Goal: Task Accomplishment & Management: Manage account settings

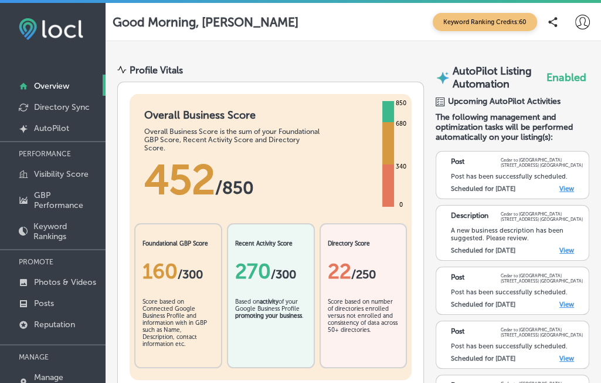
click at [576, 22] on icon at bounding box center [583, 22] width 15 height 15
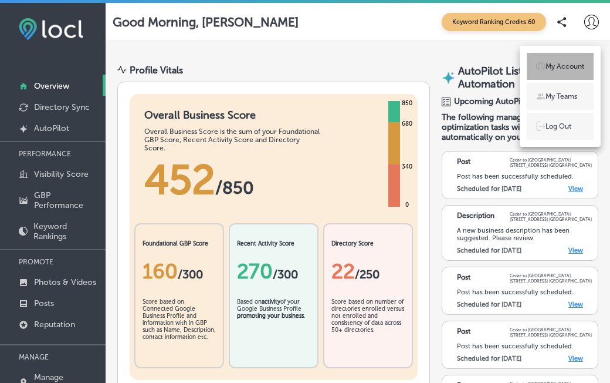
click at [550, 70] on p "My Account" at bounding box center [565, 66] width 39 height 11
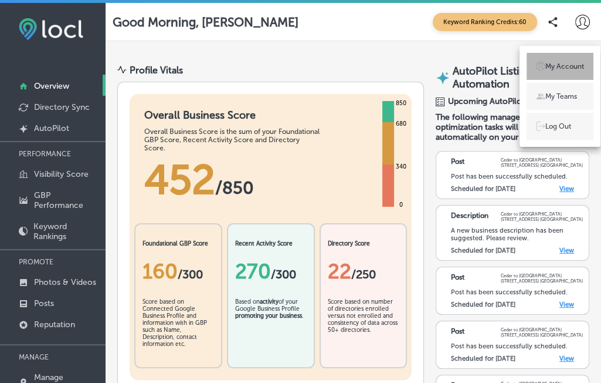
select select "US"
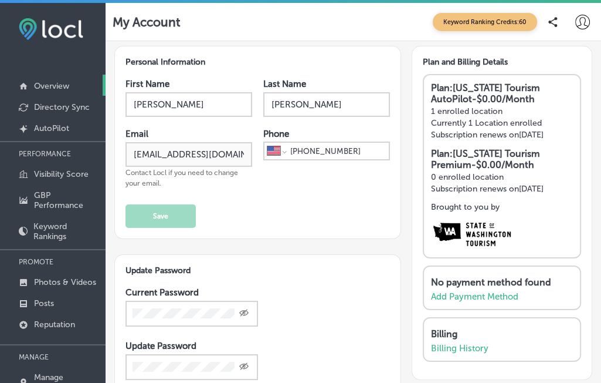
click at [57, 87] on p "Overview" at bounding box center [51, 86] width 35 height 10
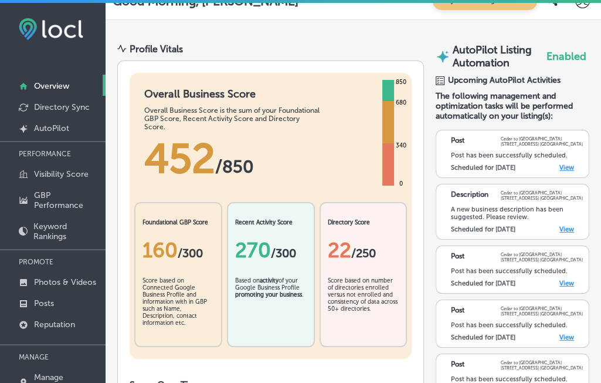
scroll to position [5, 0]
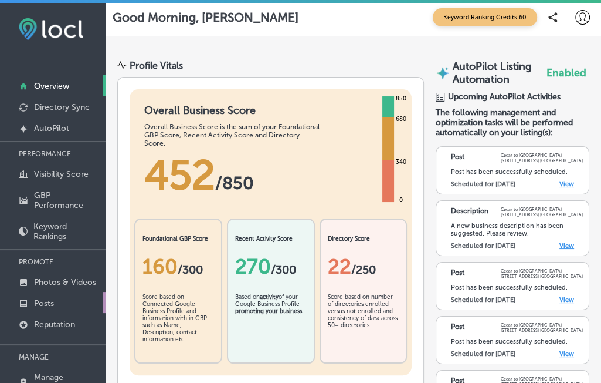
click at [47, 308] on link "Posts" at bounding box center [53, 302] width 106 height 21
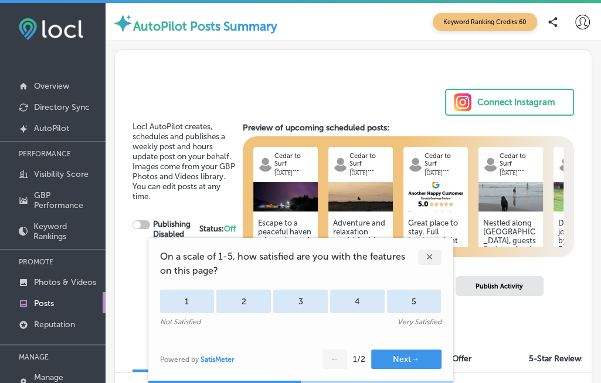
click at [430, 257] on div "✕" at bounding box center [429, 256] width 23 height 15
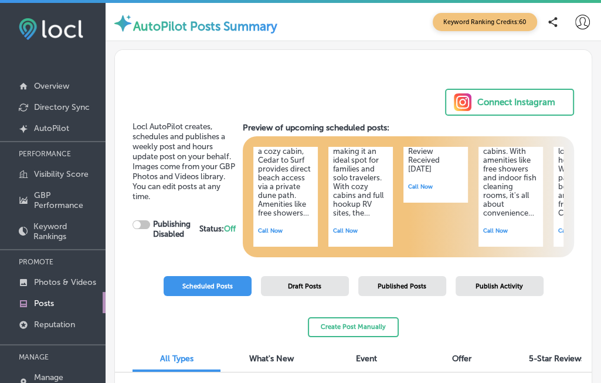
scroll to position [134, 9]
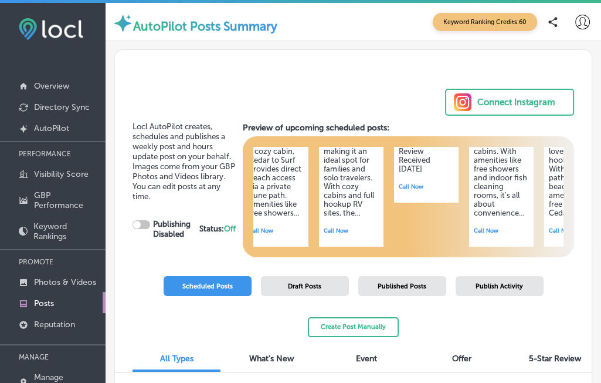
checkbox input "true"
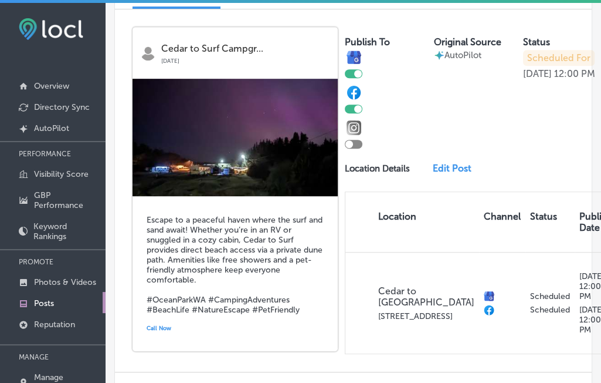
scroll to position [359, 0]
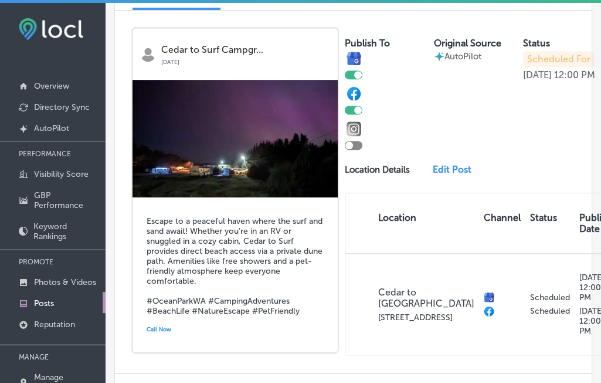
click at [218, 263] on h5 "Escape to a peaceful haven where the surf and sand await! Whether you’re in an …" at bounding box center [235, 266] width 177 height 100
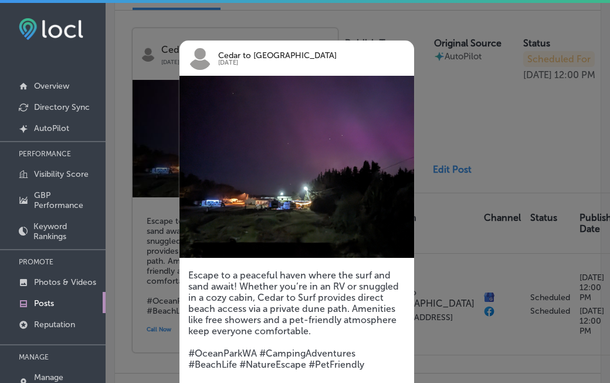
click at [442, 133] on div at bounding box center [305, 191] width 610 height 383
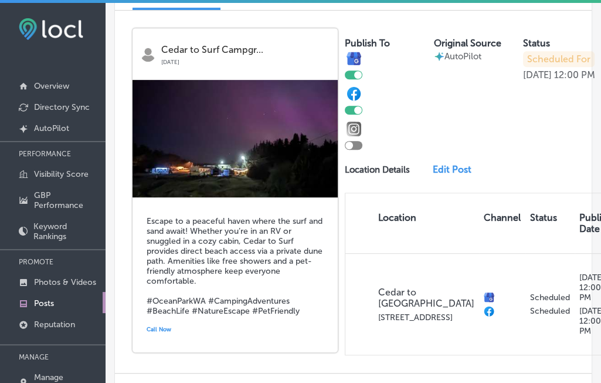
click at [441, 175] on link "Edit Post" at bounding box center [456, 169] width 46 height 11
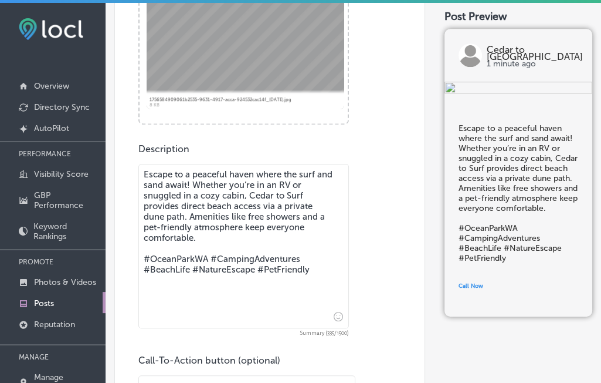
scroll to position [499, 0]
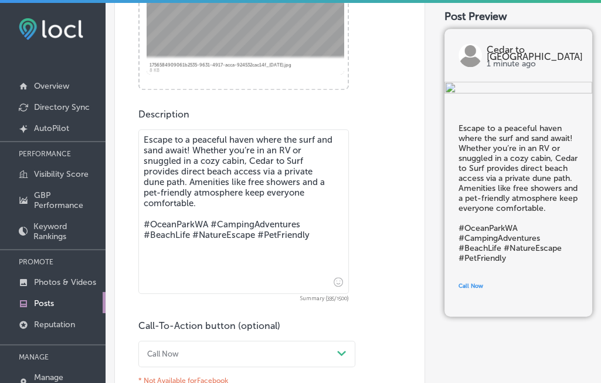
click at [254, 181] on textarea "Escape to a peaceful haven where the surf and sand await! Whether you’re in an …" at bounding box center [243, 211] width 211 height 164
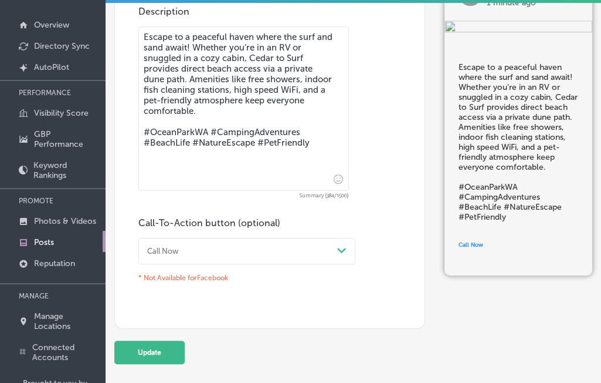
scroll to position [122, 0]
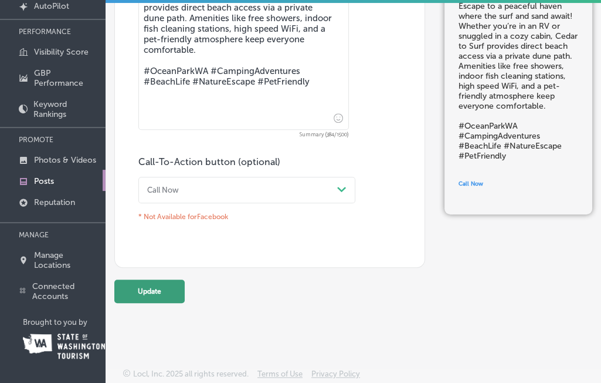
type textarea "Escape to a peaceful haven where the surf and sand await! Whether you’re in an …"
click at [157, 288] on button "Update" at bounding box center [149, 290] width 70 height 23
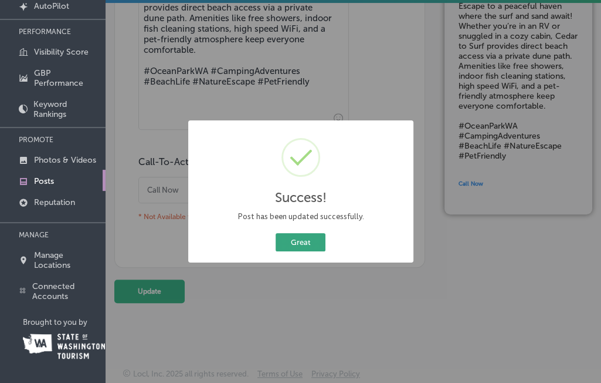
click at [305, 248] on button "Great" at bounding box center [301, 242] width 50 height 18
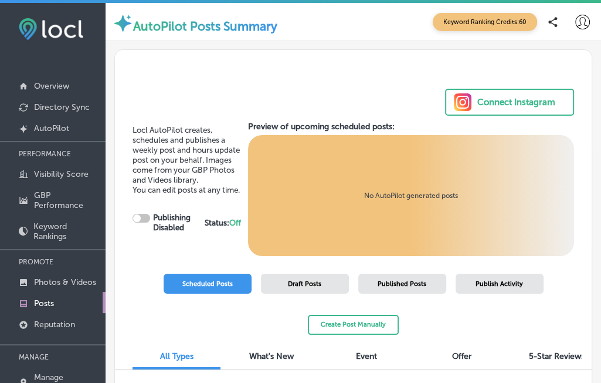
scroll to position [122, 0]
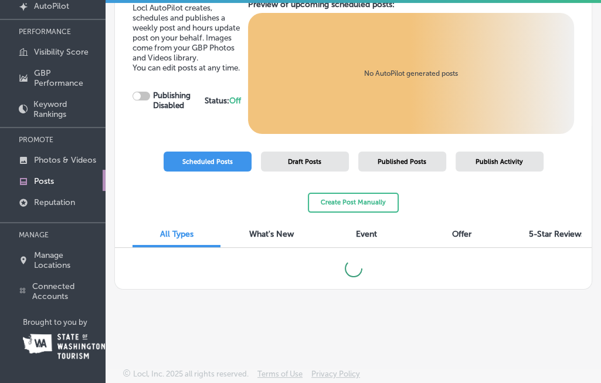
checkbox input "true"
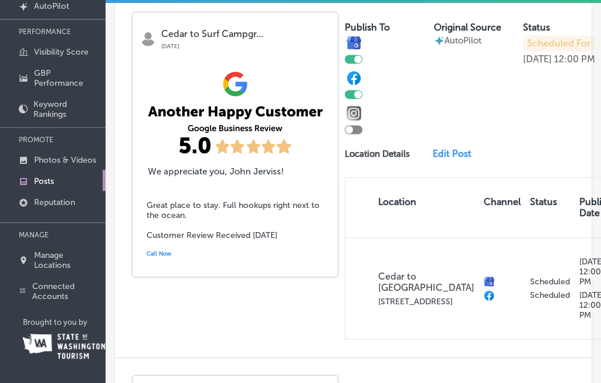
scroll to position [988, 0]
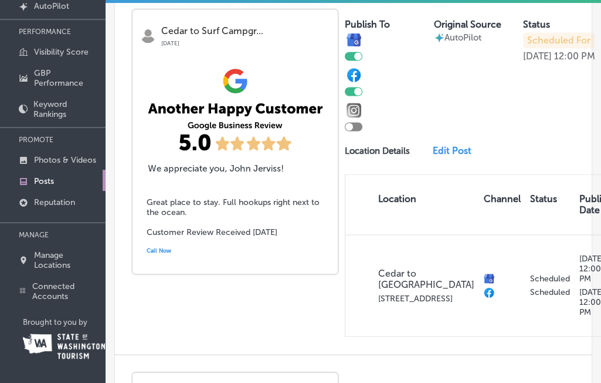
click at [434, 156] on link "Edit Post" at bounding box center [456, 150] width 46 height 11
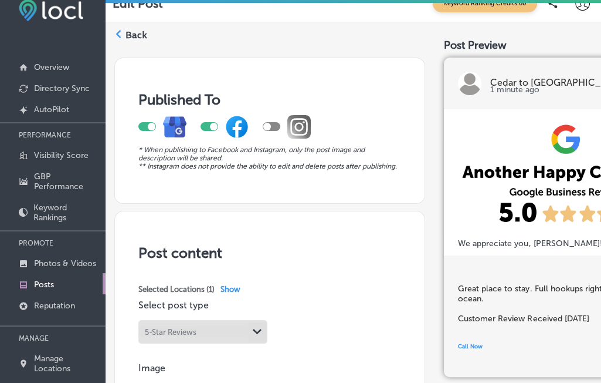
scroll to position [18, 0]
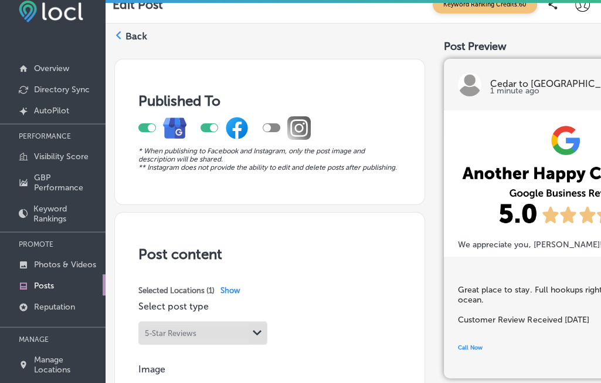
click at [208, 129] on div at bounding box center [210, 127] width 18 height 9
checkbox input "false"
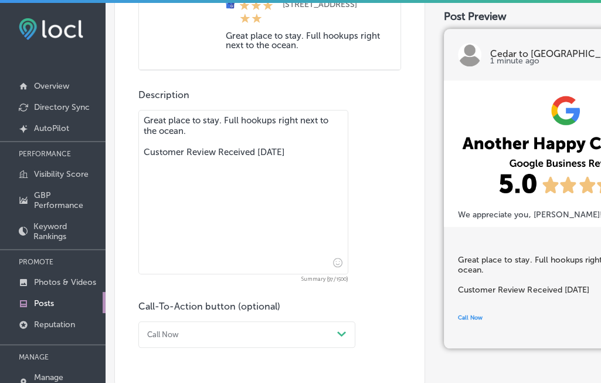
scroll to position [122, 0]
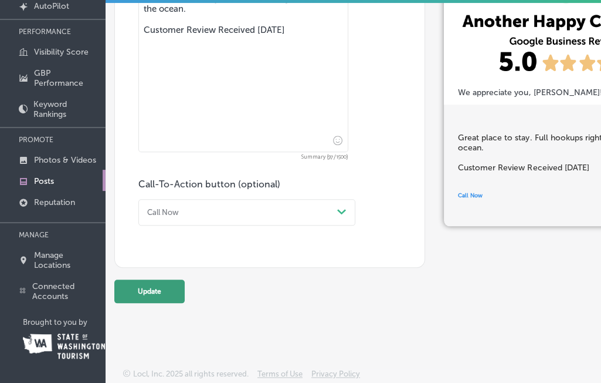
click at [150, 290] on button "Update" at bounding box center [149, 290] width 70 height 23
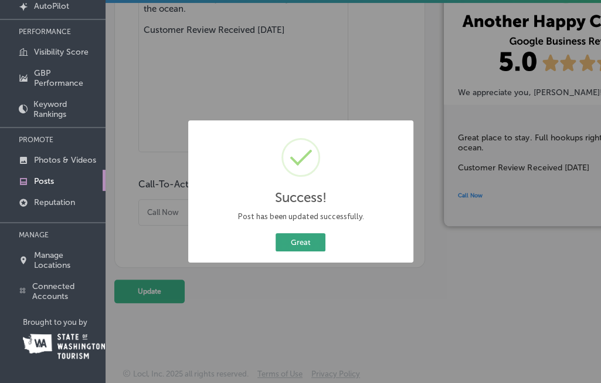
click at [305, 245] on button "Great" at bounding box center [301, 242] width 50 height 18
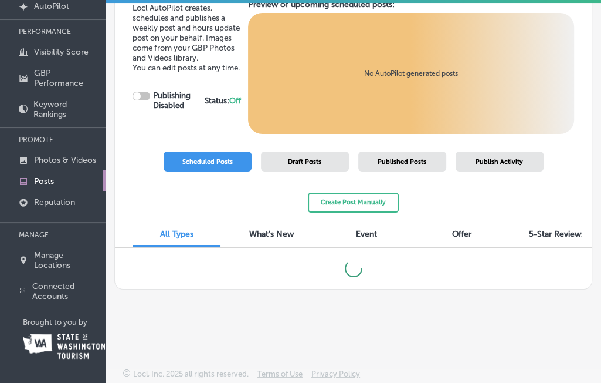
checkbox input "true"
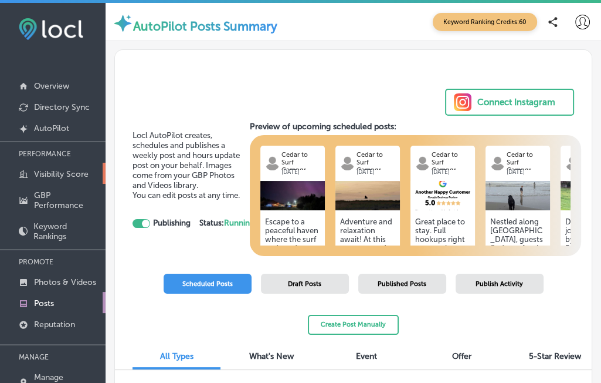
click at [60, 175] on p "Visibility Score" at bounding box center [61, 174] width 55 height 10
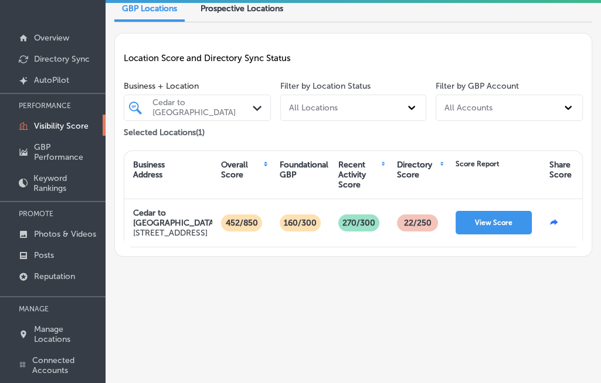
scroll to position [49, 0]
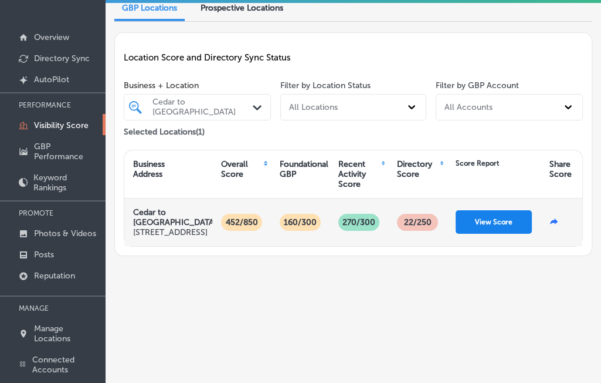
click at [502, 226] on button "View Score" at bounding box center [494, 221] width 76 height 23
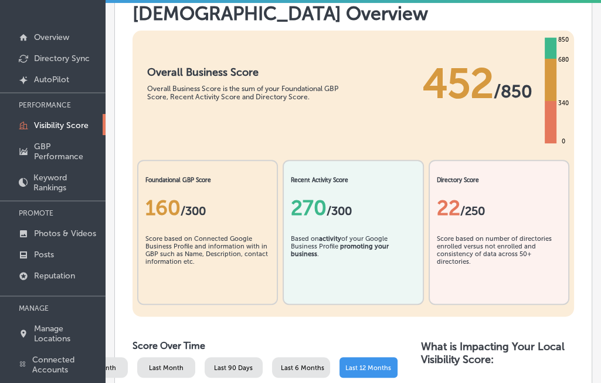
scroll to position [223, 0]
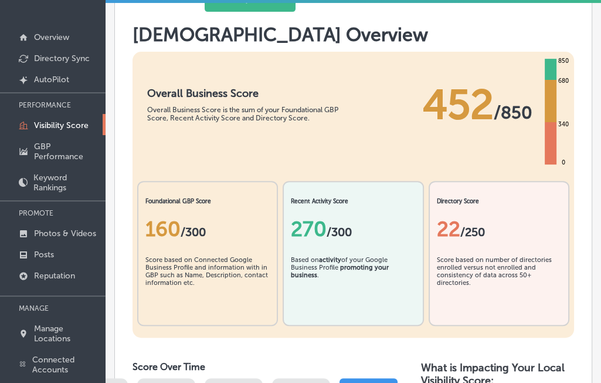
click at [171, 217] on div "160 / 300" at bounding box center [208, 229] width 124 height 25
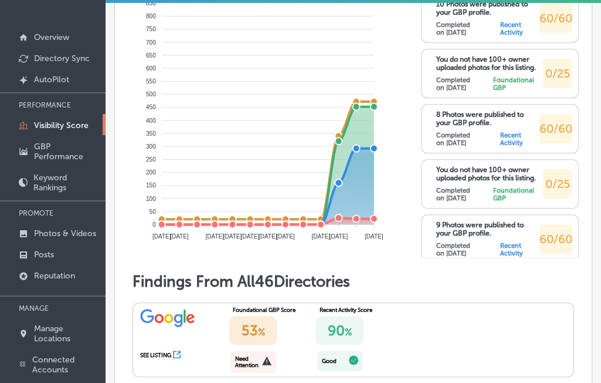
scroll to position [117, 0]
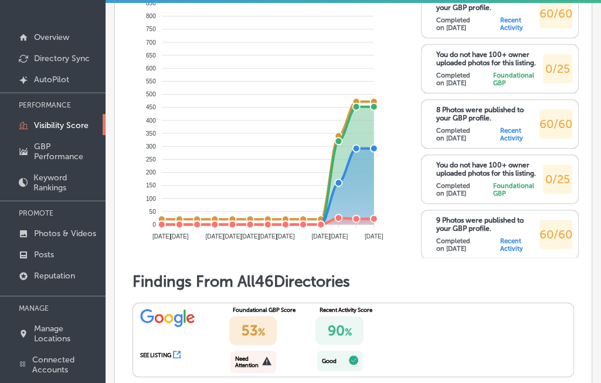
click at [256, 355] on div "Need Attention" at bounding box center [248, 361] width 27 height 13
click at [254, 316] on div "53 %" at bounding box center [253, 330] width 48 height 29
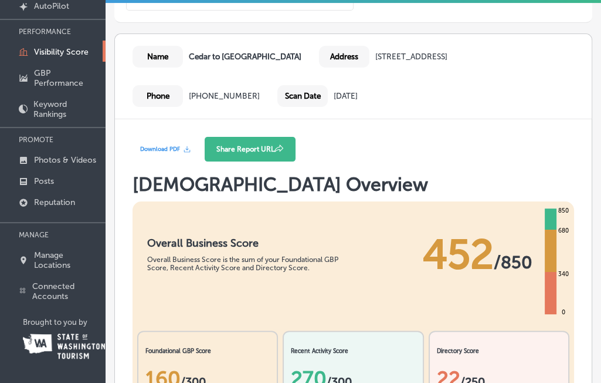
scroll to position [0, 0]
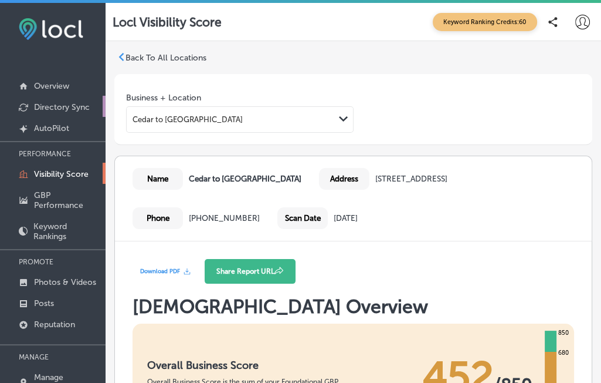
click at [57, 104] on p "Directory Sync" at bounding box center [62, 107] width 56 height 10
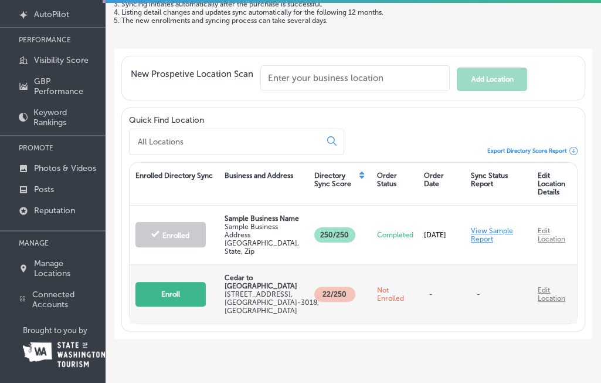
scroll to position [122, 0]
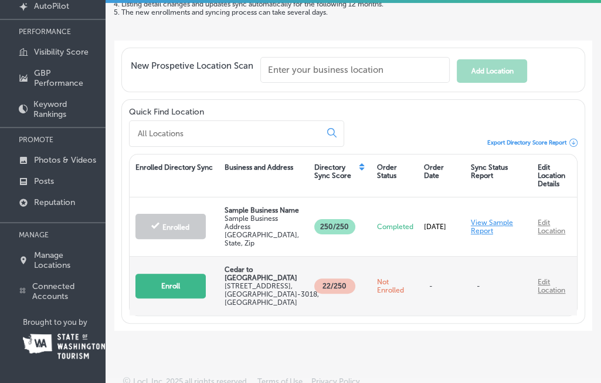
click at [169, 276] on button "Enroll" at bounding box center [171, 285] width 70 height 25
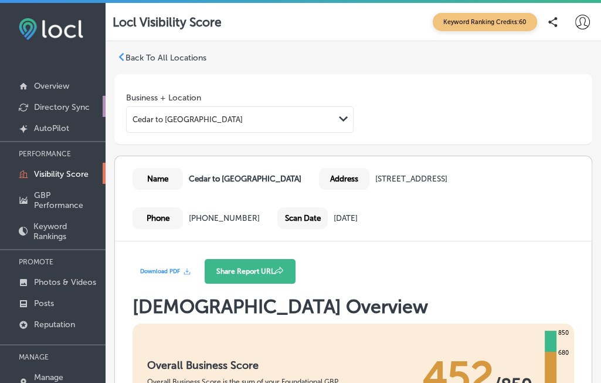
click at [68, 110] on p "Directory Sync" at bounding box center [62, 107] width 56 height 10
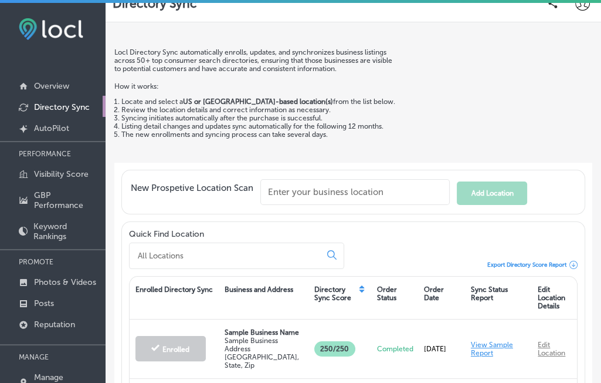
scroll to position [122, 0]
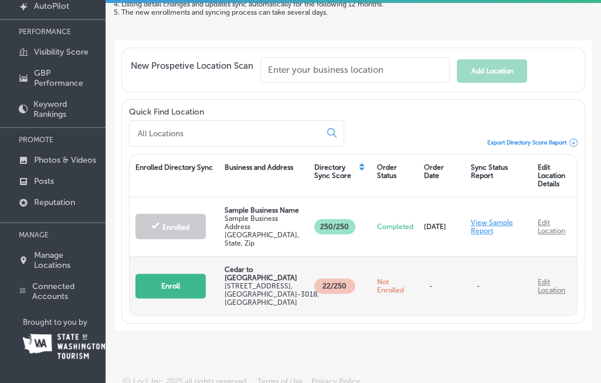
click at [172, 273] on button "Enroll" at bounding box center [171, 285] width 70 height 25
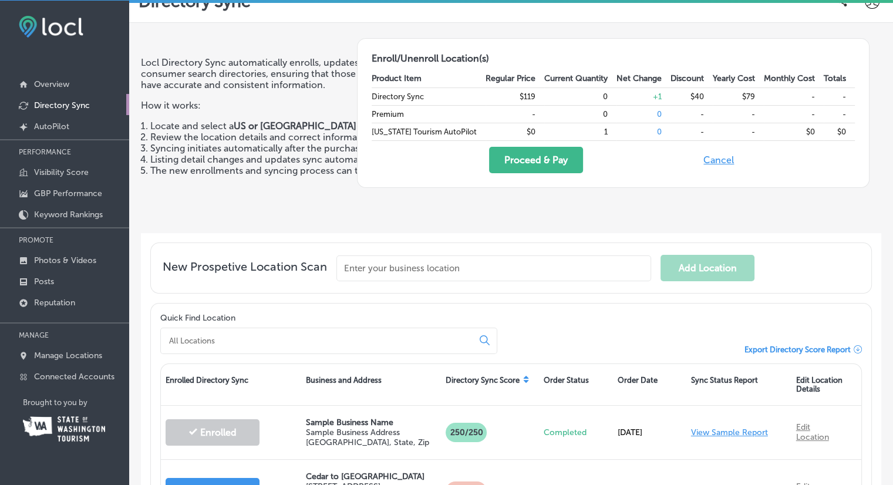
scroll to position [0, 0]
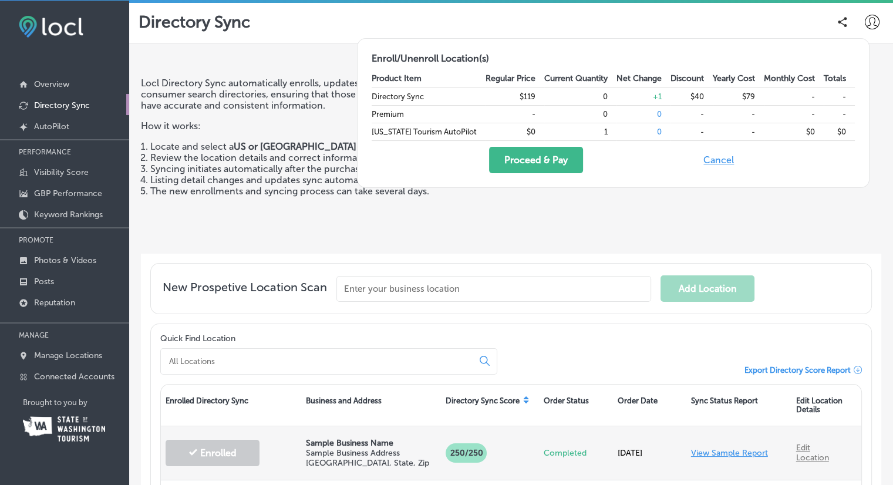
click at [610, 382] on link "View Sample Report" at bounding box center [729, 453] width 77 height 10
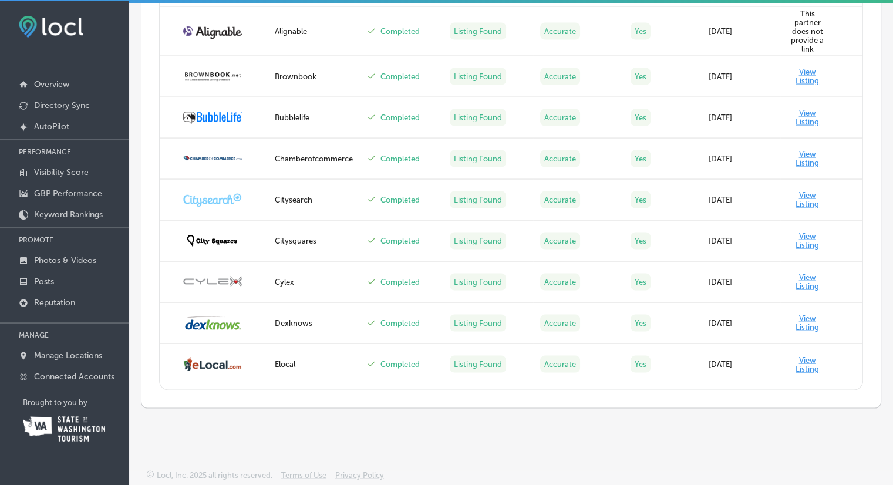
scroll to position [2290, 0]
click at [599, 382] on div "Directory Sync Report Keyword Ranking Credits: 60 Back To All Locations Sync Ov…" at bounding box center [510, 243] width 763 height 485
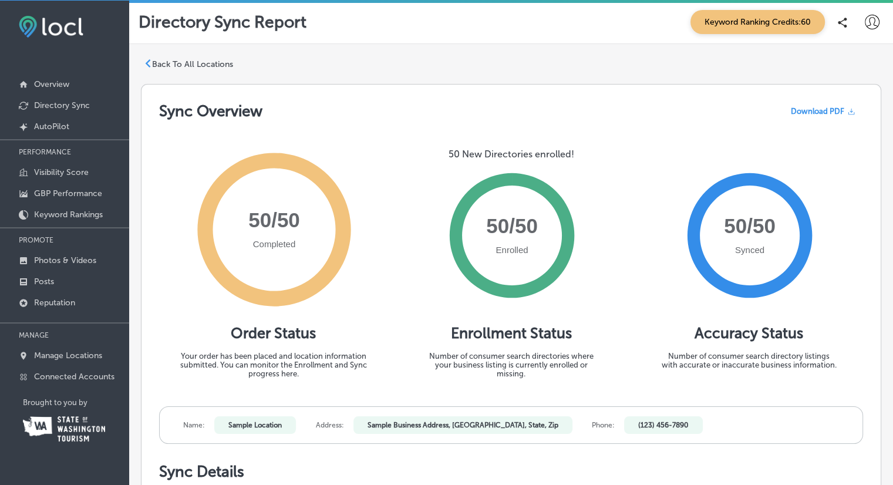
scroll to position [0, 0]
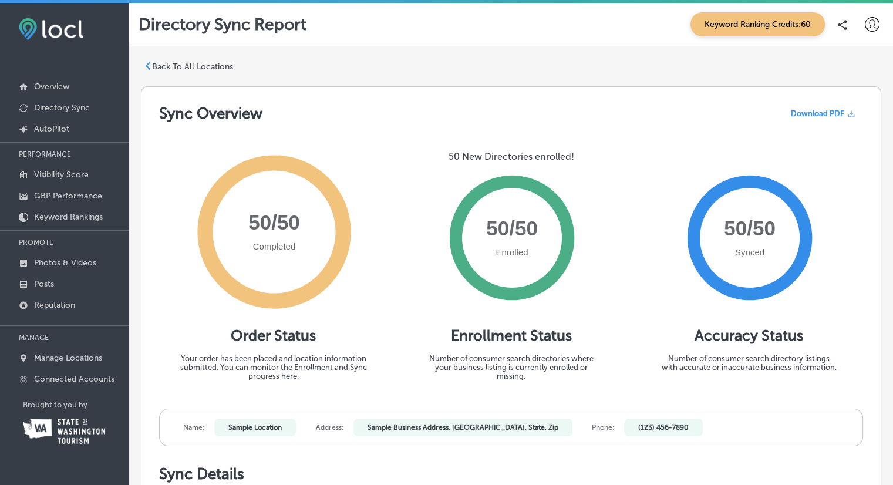
click at [164, 67] on p "Back To All Locations" at bounding box center [192, 67] width 81 height 10
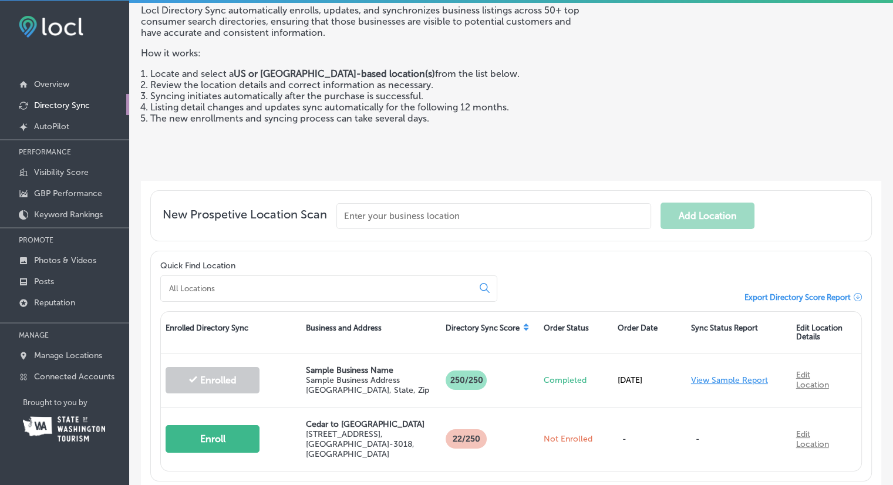
scroll to position [146, 0]
